Goal: Information Seeking & Learning: Learn about a topic

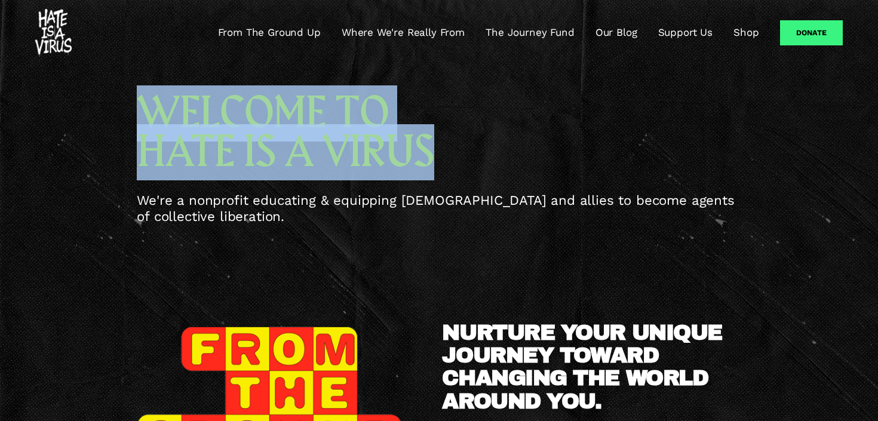
drag, startPoint x: 434, startPoint y: 146, endPoint x: 127, endPoint y: 96, distance: 311.7
click at [127, 96] on div "WELCOME TO HATE IS A VIRUS We're a nonprofit educating & equipping Asian Americ…" at bounding box center [439, 164] width 878 height 140
copy span "WELCOME TO HATE IS A VIRUS"
click at [406, 32] on link "Where We're Really From" at bounding box center [403, 33] width 123 height 14
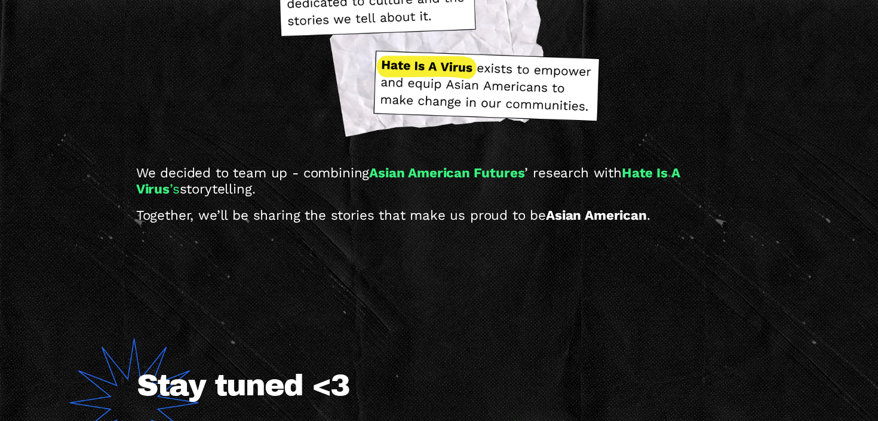
scroll to position [1304, 0]
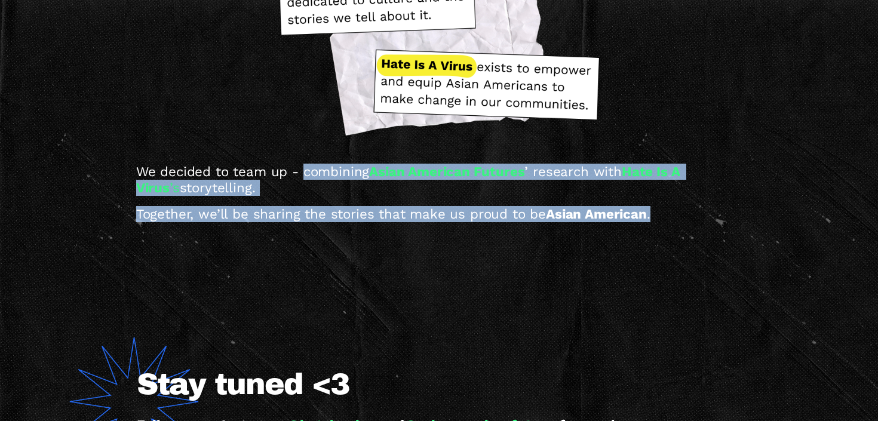
drag, startPoint x: 302, startPoint y: 158, endPoint x: 686, endPoint y: 200, distance: 386.3
click at [686, 200] on div "We decided to team up - combining Asian American Futures ’ research with Hate I…" at bounding box center [439, 193] width 606 height 58
copy div "combining Asian American Futures ’ research with Hate Is A Virus ’s storytellin…"
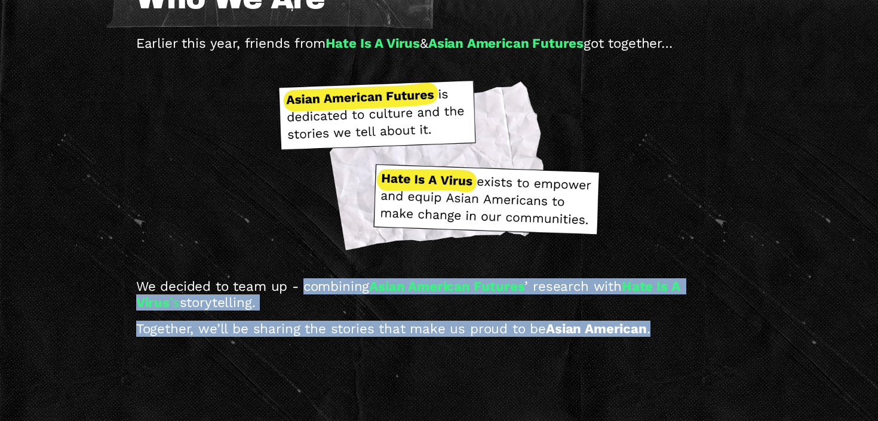
scroll to position [1182, 0]
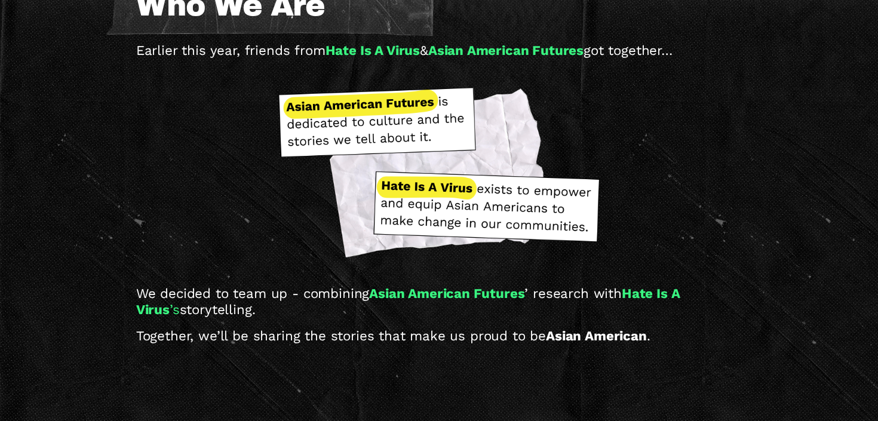
drag, startPoint x: 438, startPoint y: 121, endPoint x: 313, endPoint y: 96, distance: 128.0
click at [313, 96] on div at bounding box center [438, 172] width 323 height 191
drag, startPoint x: 297, startPoint y: 96, endPoint x: 370, endPoint y: 122, distance: 78.0
click at [328, 108] on div at bounding box center [438, 172] width 323 height 191
click at [472, 181] on div at bounding box center [438, 172] width 323 height 191
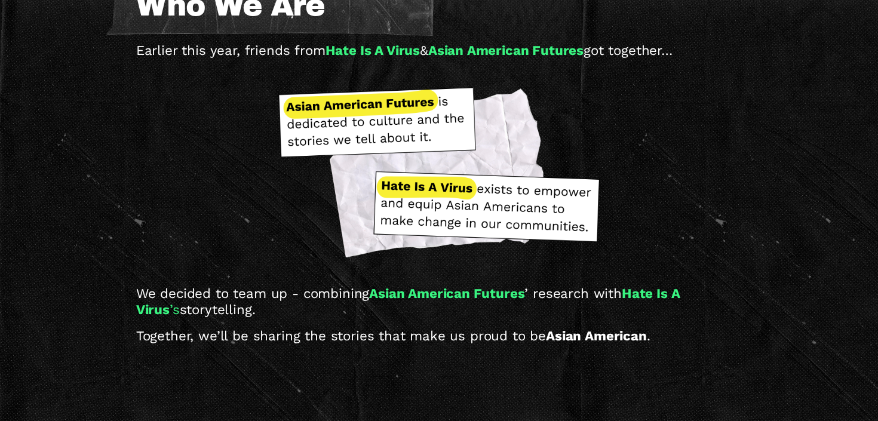
drag, startPoint x: 523, startPoint y: 201, endPoint x: 585, endPoint y: 221, distance: 65.3
click at [585, 221] on div at bounding box center [438, 172] width 323 height 191
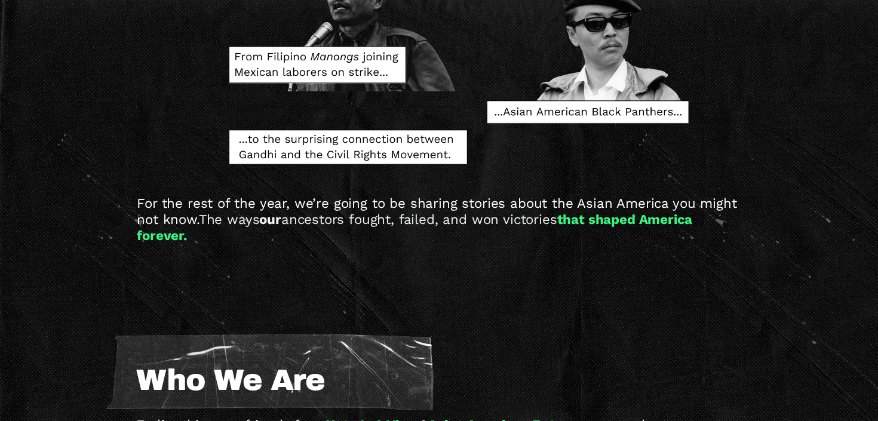
scroll to position [776, 0]
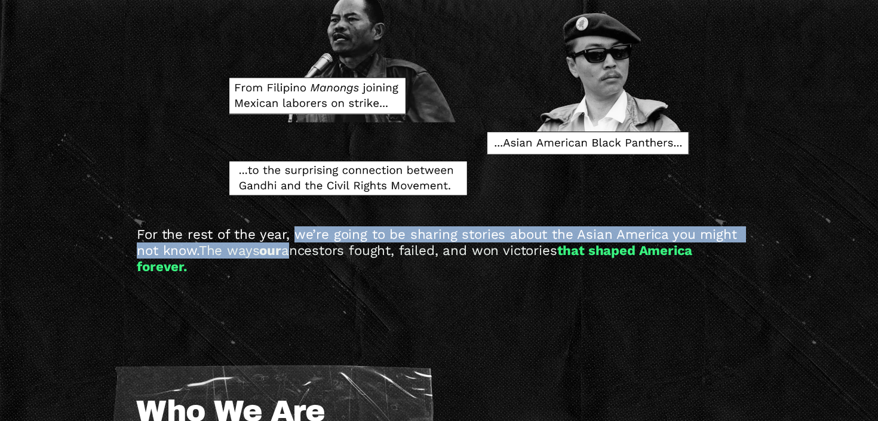
drag, startPoint x: 292, startPoint y: 220, endPoint x: 298, endPoint y: 234, distance: 15.5
click at [298, 234] on p "For the rest of the year, we’re going to be sharing stories about the Asian Ame…" at bounding box center [439, 250] width 604 height 48
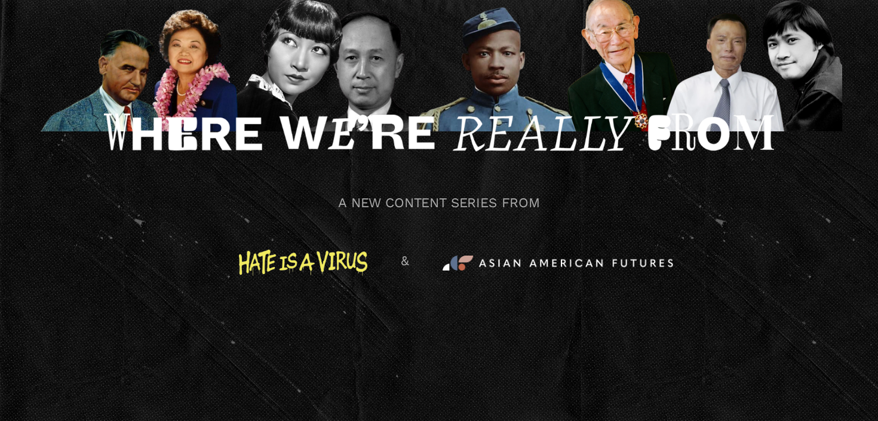
scroll to position [0, 0]
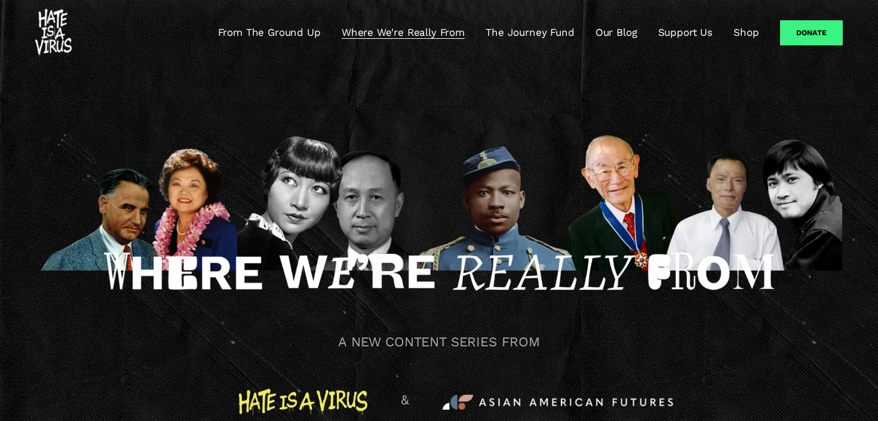
click at [266, 34] on link "From The Ground Up" at bounding box center [269, 33] width 103 height 14
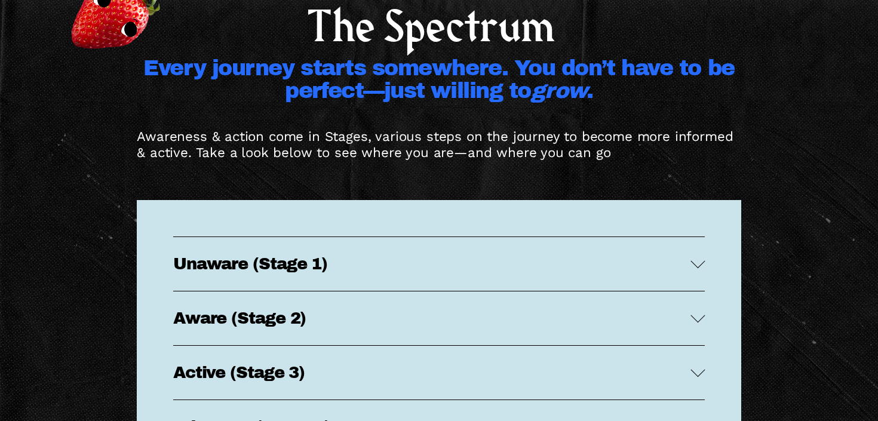
scroll to position [2278, 0]
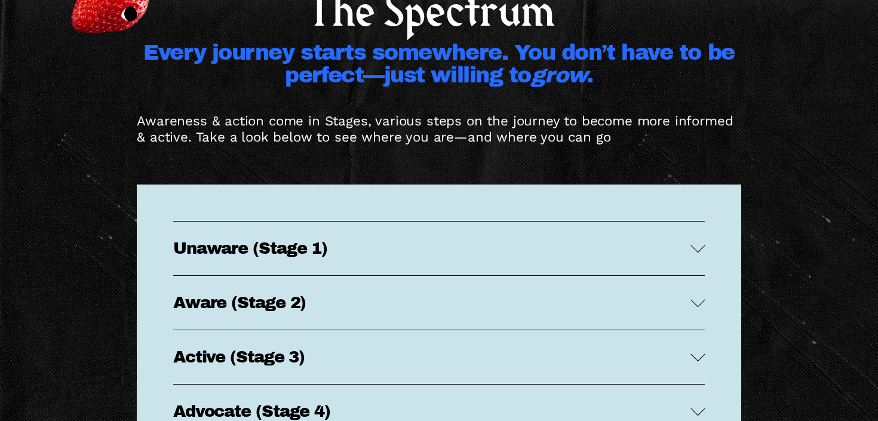
click at [409, 247] on span "Unaware (Stage 1)" at bounding box center [431, 248] width 517 height 18
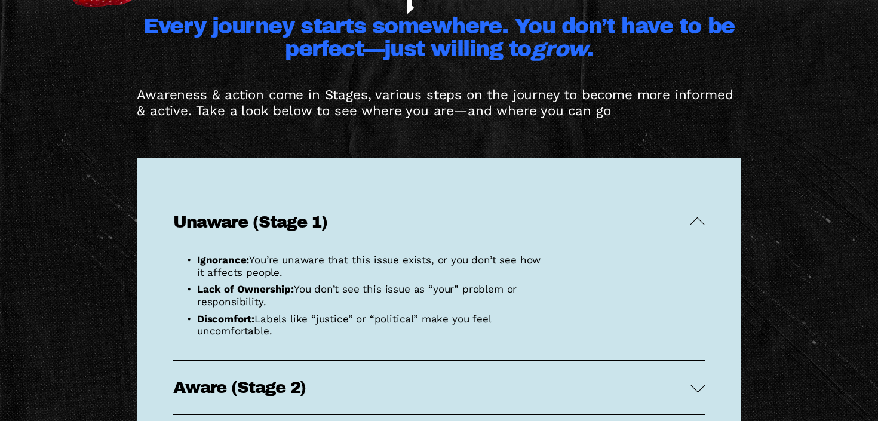
scroll to position [2305, 0]
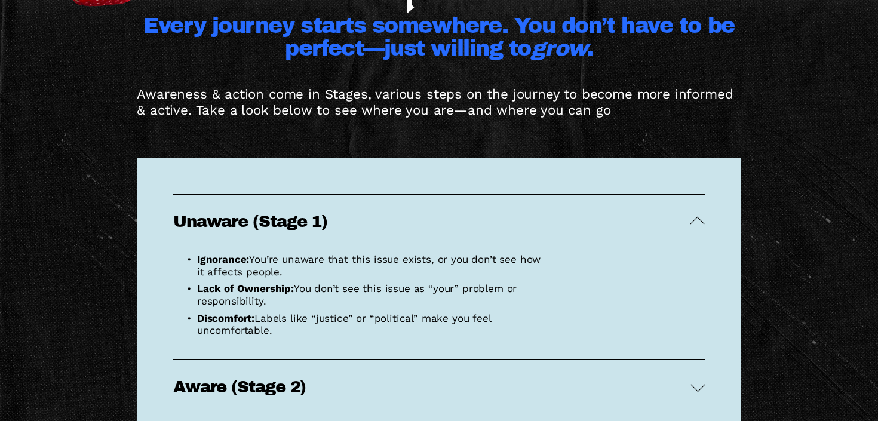
click at [406, 228] on span "Unaware (Stage 1)" at bounding box center [431, 222] width 517 height 18
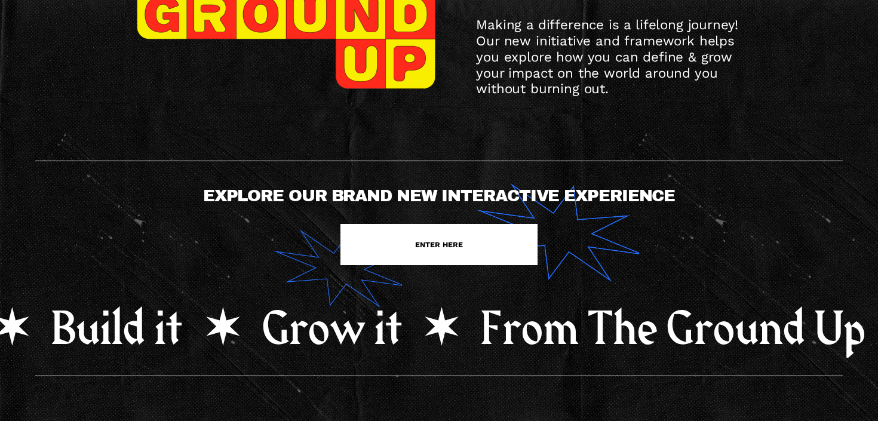
scroll to position [231, 0]
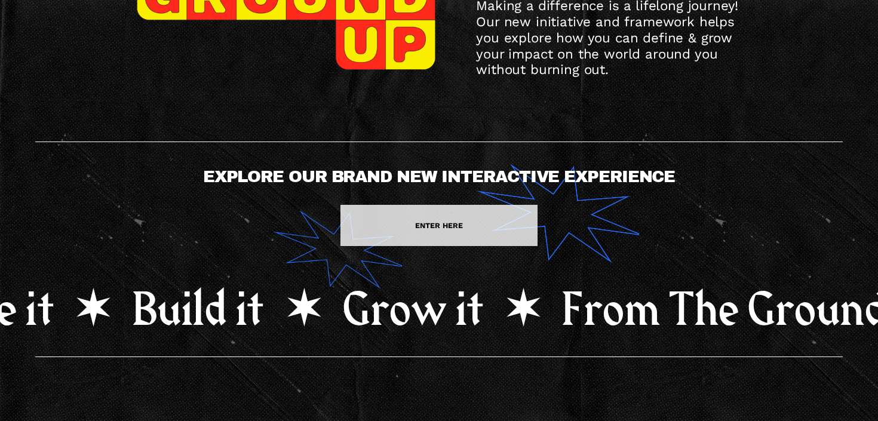
click at [419, 224] on link "ENTER HERE" at bounding box center [438, 225] width 197 height 41
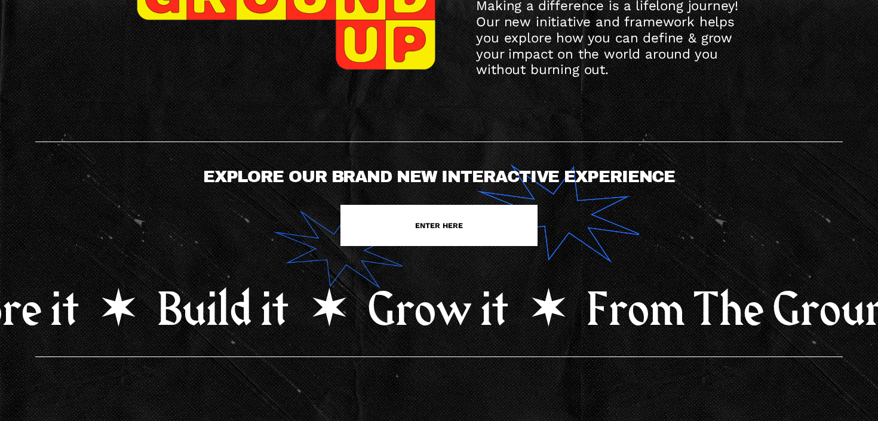
scroll to position [0, 0]
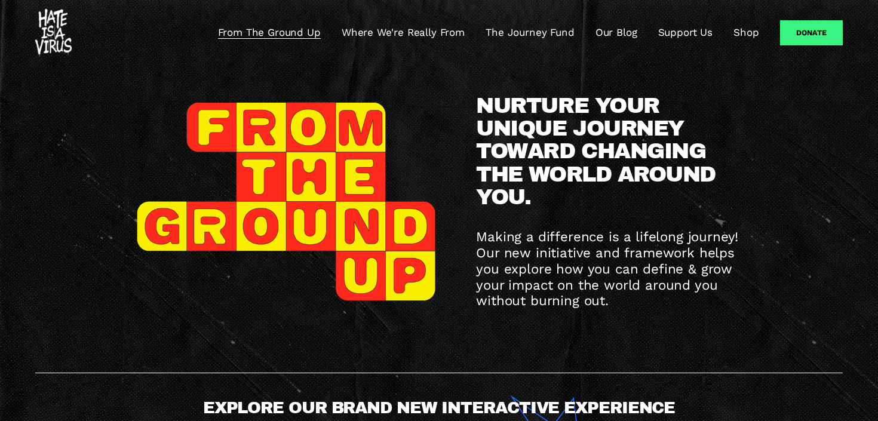
click at [684, 35] on link "Support Us" at bounding box center [685, 33] width 54 height 14
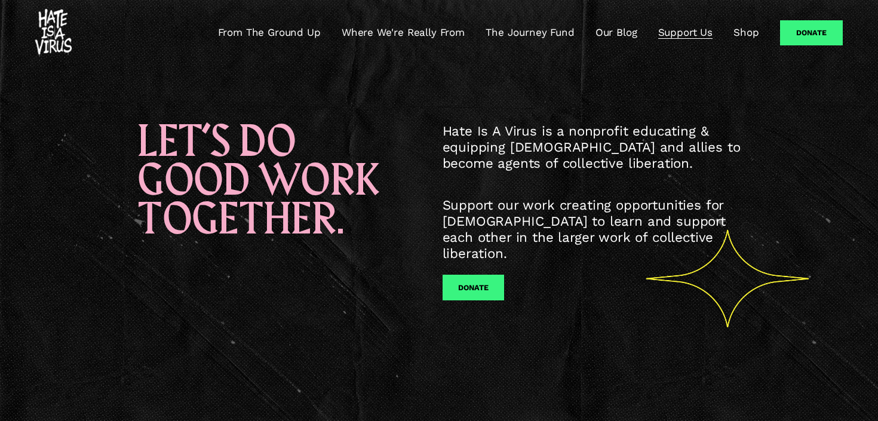
click at [397, 36] on link "Where We're Really From" at bounding box center [403, 33] width 123 height 14
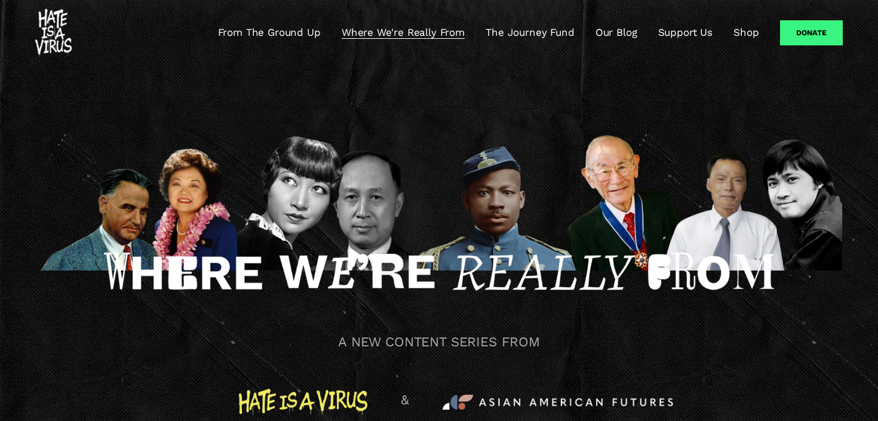
click at [678, 39] on link "Support Us" at bounding box center [685, 33] width 54 height 14
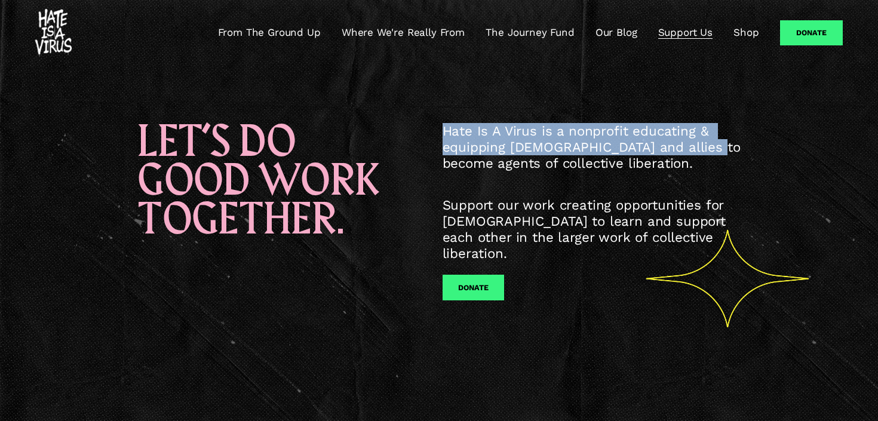
drag, startPoint x: 710, startPoint y: 152, endPoint x: 437, endPoint y: 131, distance: 273.1
click at [437, 131] on div "LET’S DO GOOD WORK TOGETHER. Hate Is A Virus is a nonprofit educating & equippi…" at bounding box center [439, 229] width 878 height 212
click at [452, 135] on span "Hate Is A Virus is a nonprofit educating & equipping Asian Americans and allies…" at bounding box center [594, 147] width 303 height 48
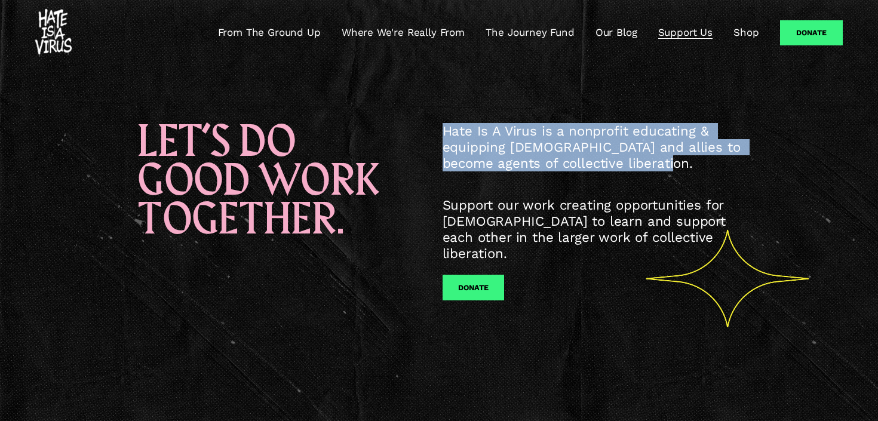
drag, startPoint x: 693, startPoint y: 165, endPoint x: 437, endPoint y: 134, distance: 257.6
click at [437, 134] on div "LET’S DO GOOD WORK TOGETHER. Hate Is A Virus is a nonprofit educating & equippi…" at bounding box center [439, 229] width 878 height 212
copy span "Hate Is A Virus is a nonprofit educating & equipping Asian Americans and allies…"
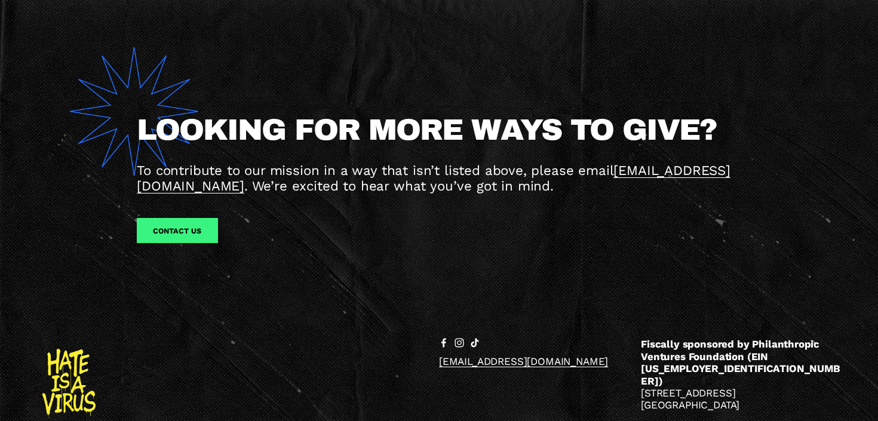
scroll to position [1365, 0]
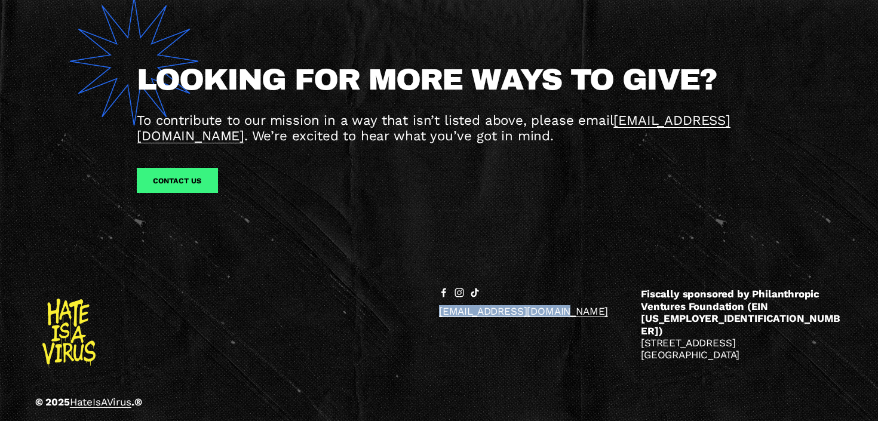
drag, startPoint x: 595, startPoint y: 310, endPoint x: 428, endPoint y: 308, distance: 167.2
click at [428, 308] on div "© 2025 HateIsAVirus .® hello@hateisavirus.org Fiscally sponsored by Philanthrop…" at bounding box center [439, 350] width 878 height 125
copy link "[EMAIL_ADDRESS][DOMAIN_NAME]"
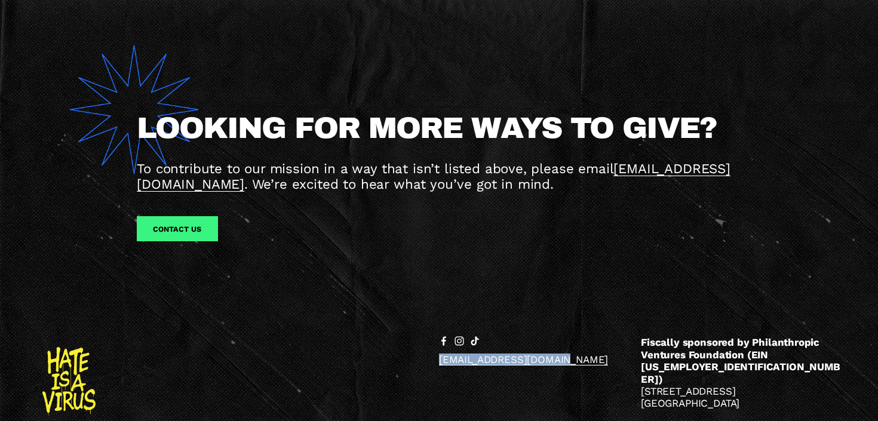
scroll to position [1305, 0]
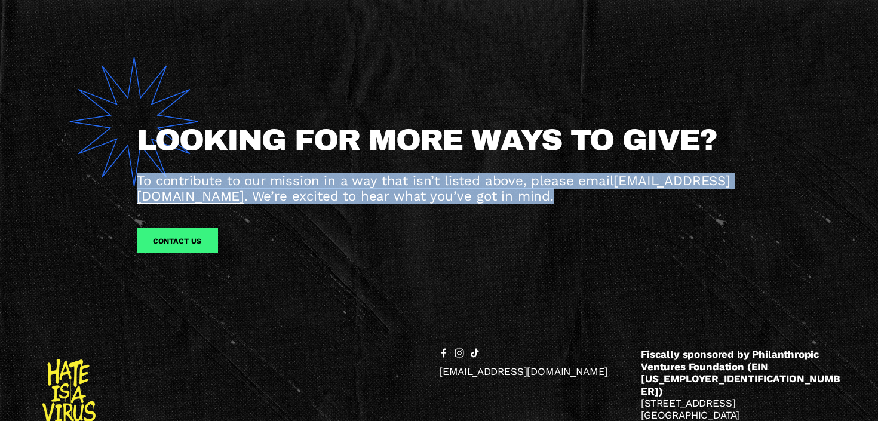
drag, startPoint x: 643, startPoint y: 196, endPoint x: 130, endPoint y: 182, distance: 512.6
click at [130, 182] on div "LOOKING FOR MORE WAYS TO GIVE? To contribute to our mission in a way that isn’t…" at bounding box center [439, 157] width 878 height 209
copy div "To contribute to our mission in a way that isn’t listed above, please email dev…"
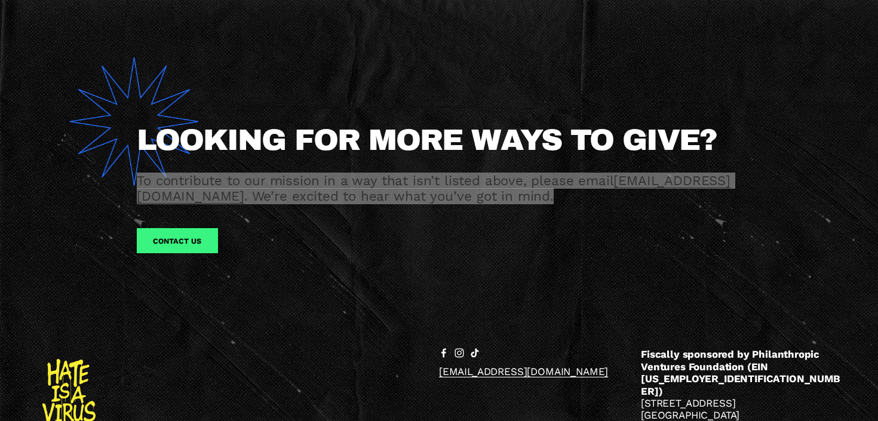
scroll to position [1365, 0]
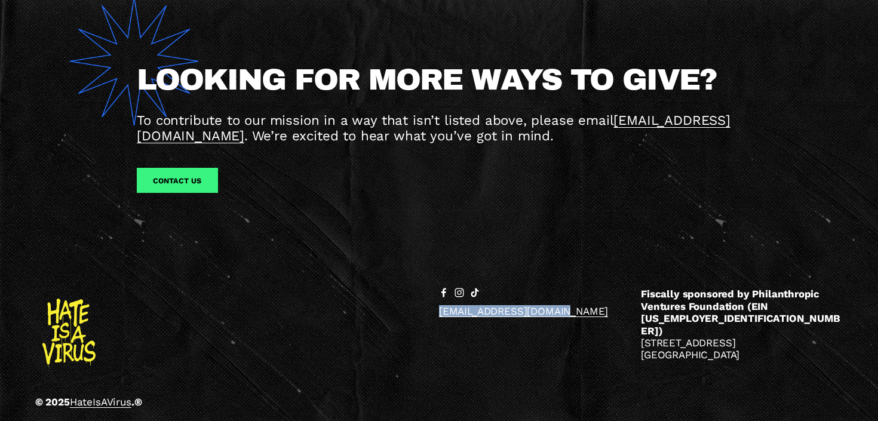
drag, startPoint x: 552, startPoint y: 321, endPoint x: 417, endPoint y: 314, distance: 135.2
click at [417, 314] on div "© 2025 HateIsAVirus .® hello@hateisavirus.org Fiscally sponsored by Philanthrop…" at bounding box center [439, 350] width 878 height 125
copy link "[EMAIL_ADDRESS][DOMAIN_NAME]"
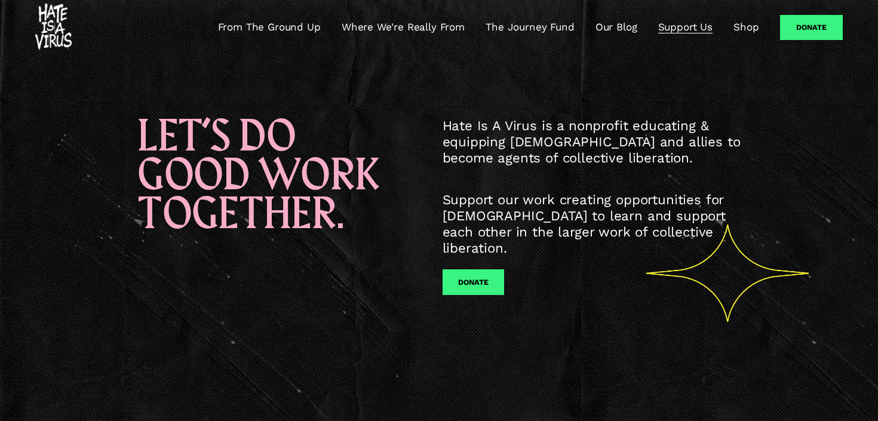
scroll to position [0, 0]
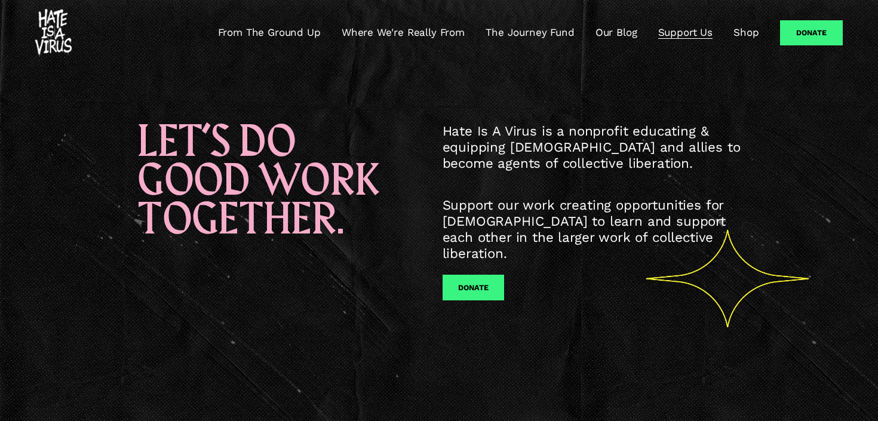
click at [63, 37] on img at bounding box center [53, 33] width 36 height 48
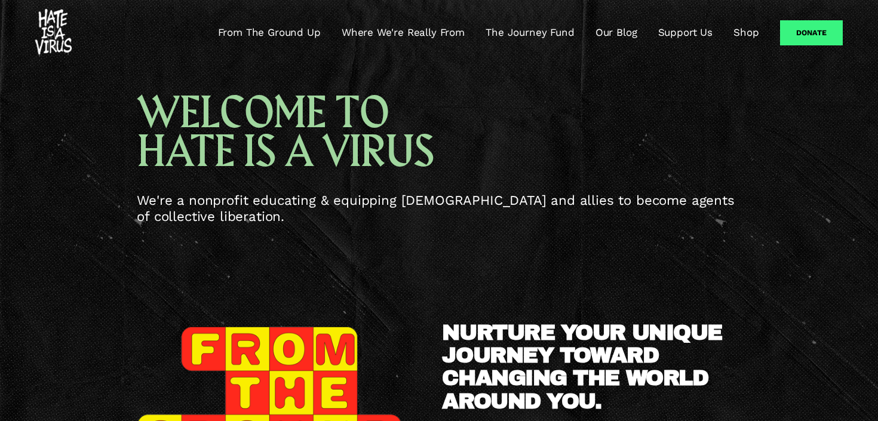
click at [623, 27] on link "Our Blog" at bounding box center [616, 33] width 42 height 14
click at [248, 38] on link "From The Ground Up" at bounding box center [269, 33] width 103 height 14
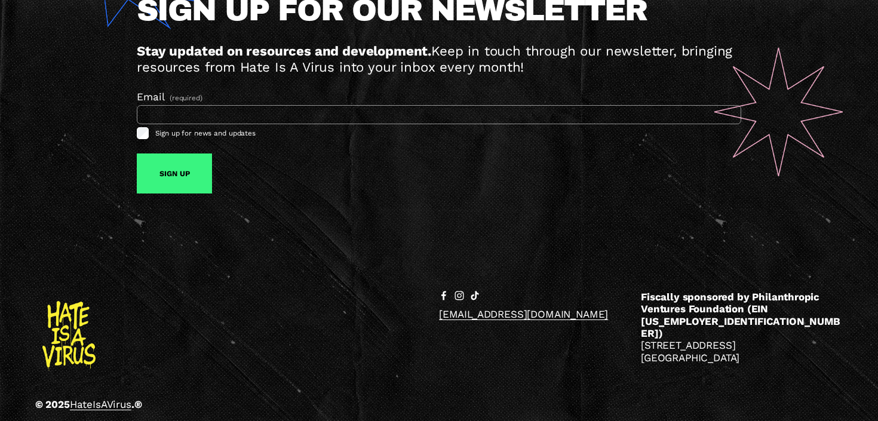
scroll to position [7722, 0]
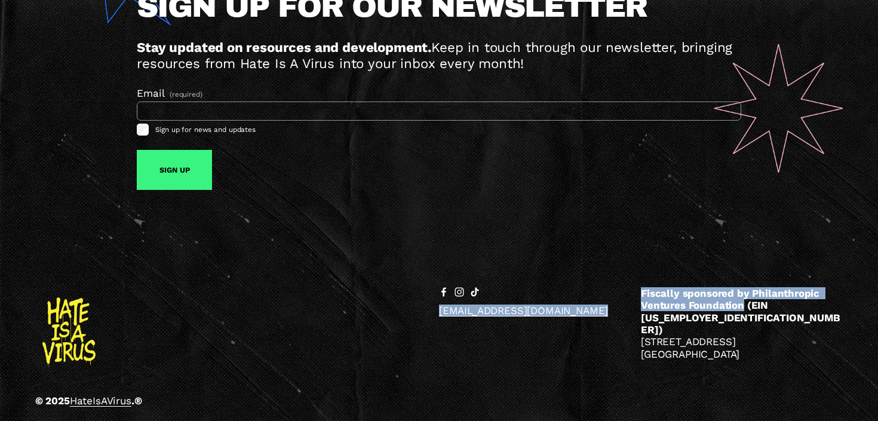
drag, startPoint x: 743, startPoint y: 307, endPoint x: 626, endPoint y: 302, distance: 117.2
click at [626, 302] on div "© 2025 HateIsAVirus .® [EMAIL_ADDRESS][DOMAIN_NAME] Fiscally sponsored by Phila…" at bounding box center [439, 349] width 878 height 125
copy div "hello@hateisavirus.org Fiscally sponsored by Philanthropic Ventures Foundation"
click at [698, 306] on strong "Fiscally sponsored by Philanthropic Ventures Foundation (EIN [US_EMPLOYER_IDENT…" at bounding box center [740, 311] width 199 height 48
drag, startPoint x: 742, startPoint y: 308, endPoint x: 637, endPoint y: 297, distance: 106.2
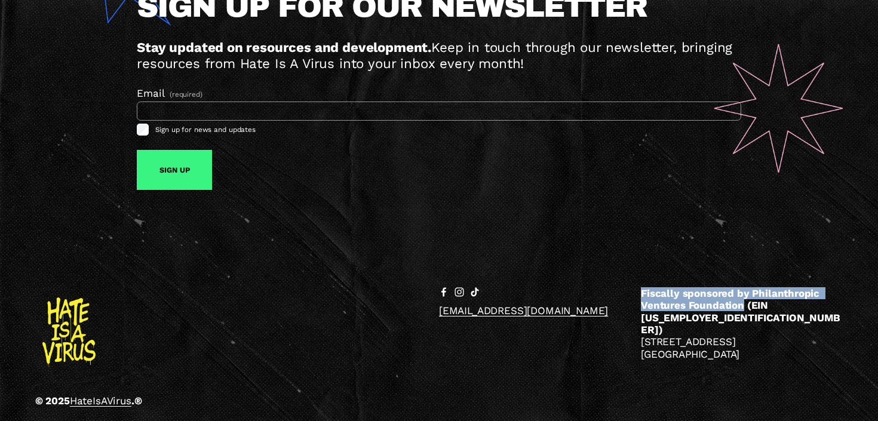
click at [637, 297] on div "© 2025 HateIsAVirus .® [EMAIL_ADDRESS][DOMAIN_NAME] Fiscally sponsored by Phila…" at bounding box center [439, 349] width 878 height 125
copy strong "Fiscally sponsored by Philanthropic Ventures Foundation"
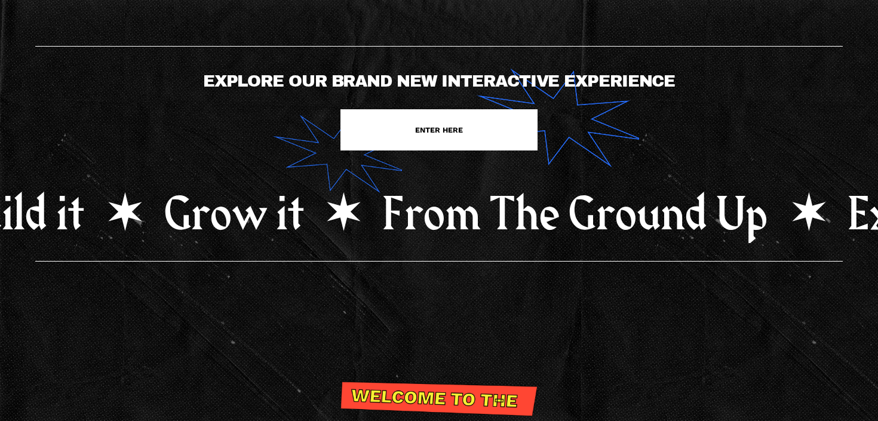
scroll to position [0, 0]
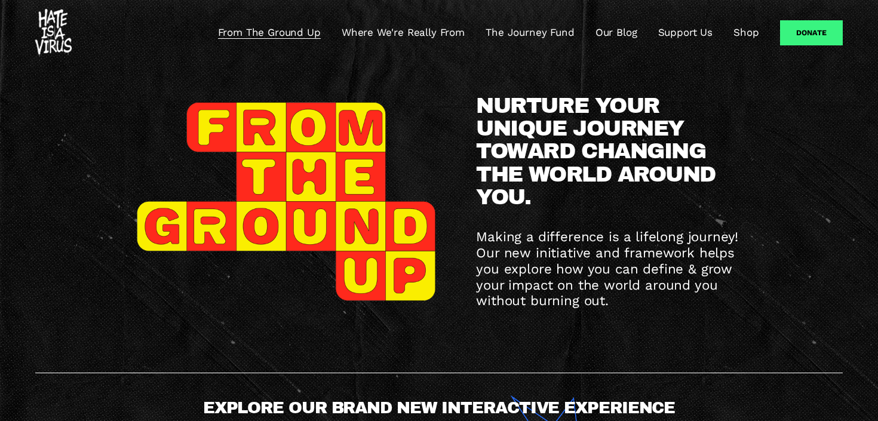
click at [543, 34] on link "The Journey Fund" at bounding box center [530, 33] width 88 height 14
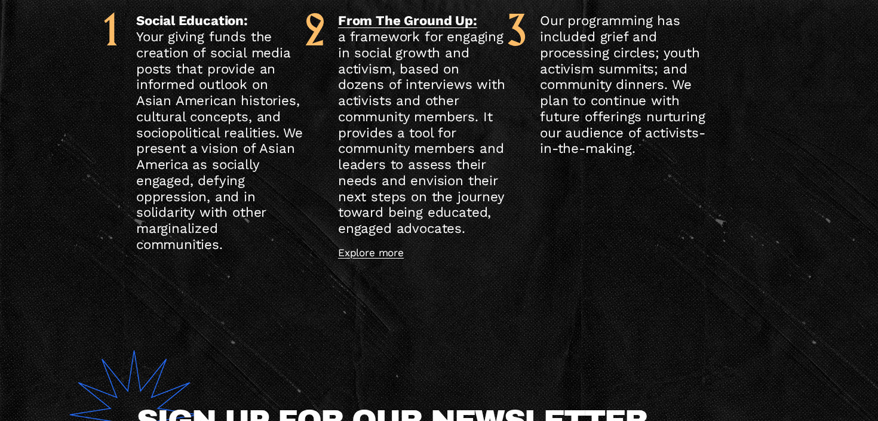
scroll to position [547, 0]
